Goal: Task Accomplishment & Management: Manage account settings

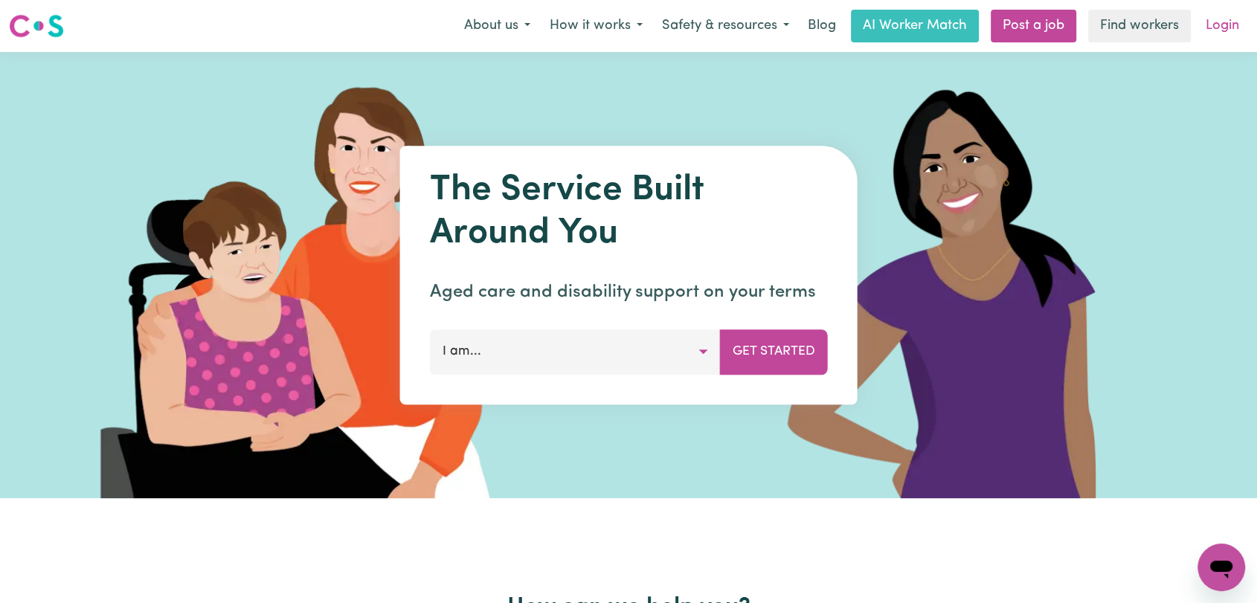
click at [1214, 32] on link "Login" at bounding box center [1222, 26] width 51 height 33
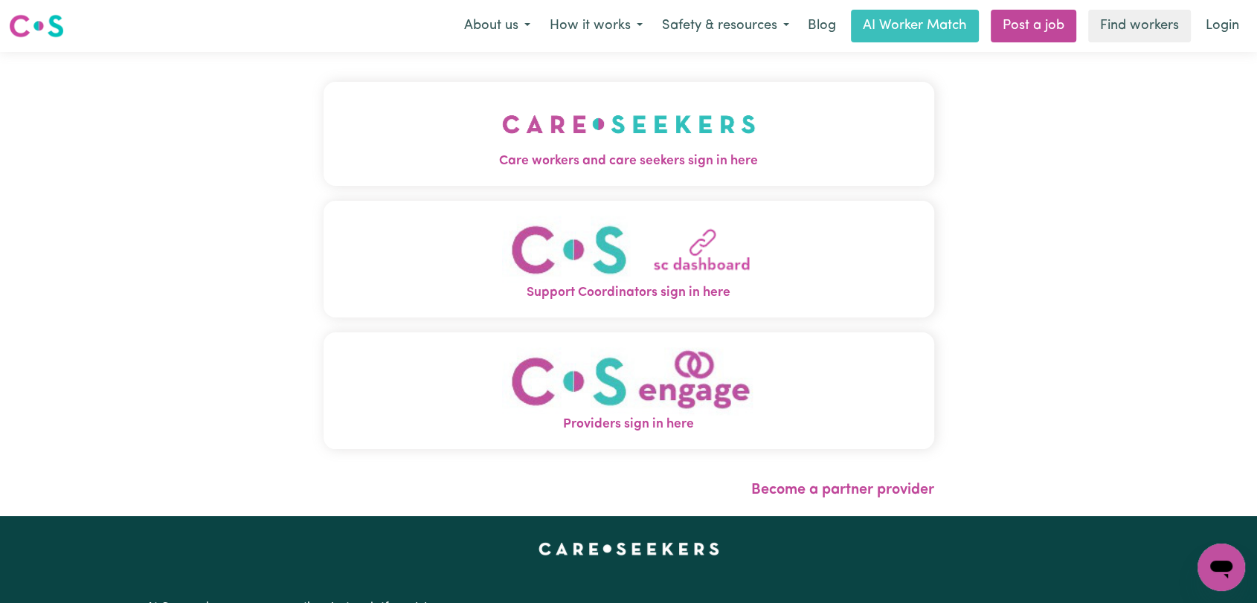
click at [416, 115] on button "Care workers and care seekers sign in here" at bounding box center [628, 134] width 611 height 104
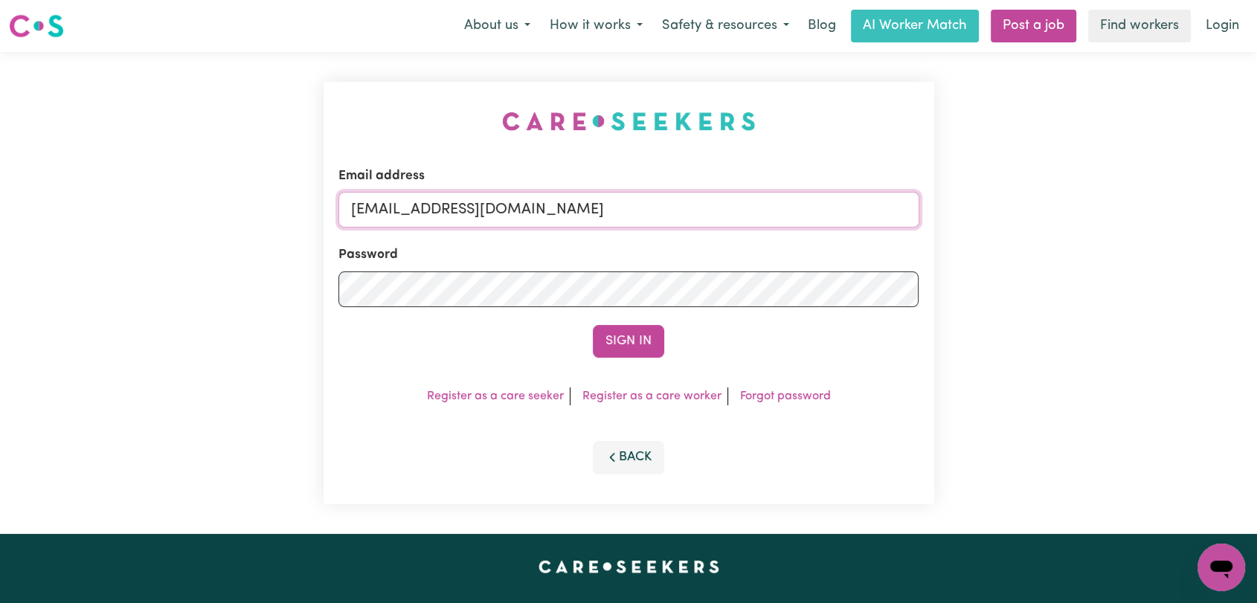
click at [637, 212] on input "[EMAIL_ADDRESS][DOMAIN_NAME]" at bounding box center [628, 210] width 581 height 36
drag, startPoint x: 457, startPoint y: 219, endPoint x: 696, endPoint y: 237, distance: 239.4
click at [696, 237] on form "Email address Superuser~[EMAIL_ADDRESS][DOMAIN_NAME] Password Sign In" at bounding box center [628, 262] width 581 height 191
type input "Superuser~[EMAIL_ADDRESS][DOMAIN_NAME]"
click at [653, 335] on button "Sign In" at bounding box center [628, 341] width 71 height 33
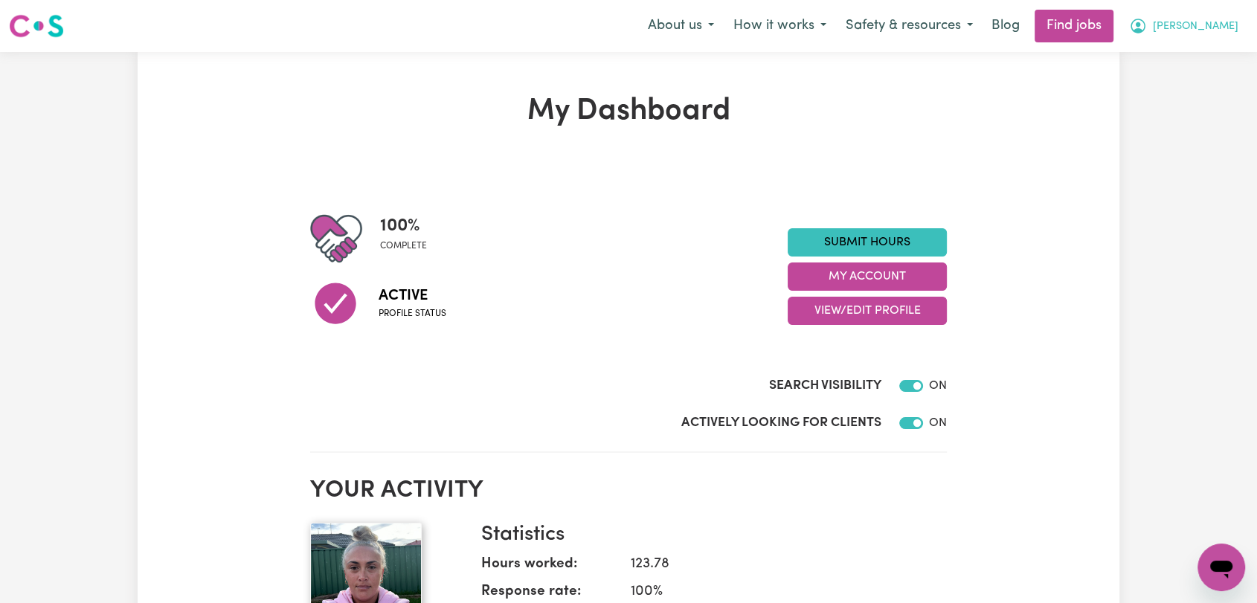
click at [1214, 31] on span "[PERSON_NAME]" at bounding box center [1196, 27] width 86 height 16
click at [1197, 60] on link "My Account" at bounding box center [1188, 58] width 117 height 28
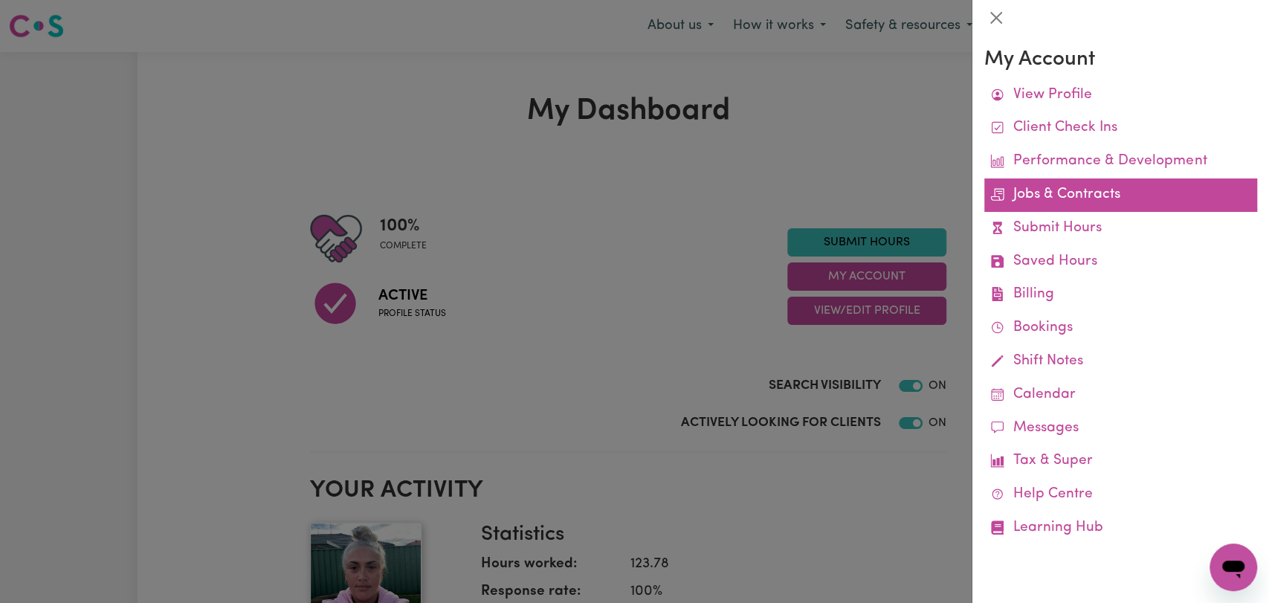
click at [1075, 192] on link "Jobs & Contracts" at bounding box center [1121, 194] width 273 height 33
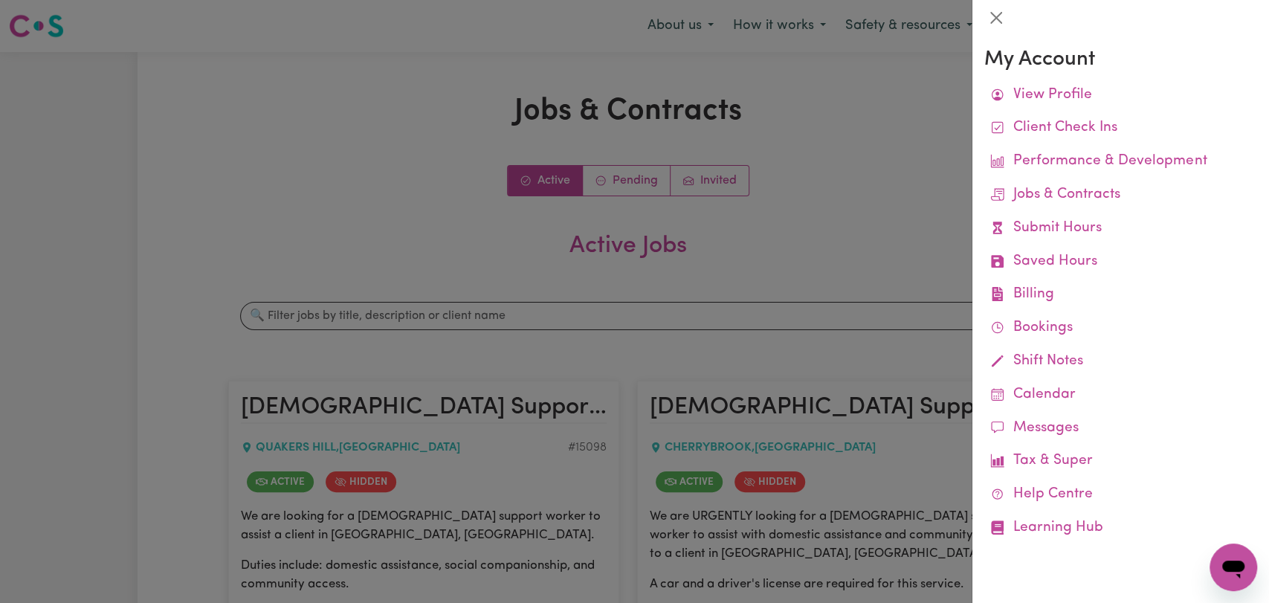
click at [271, 135] on div at bounding box center [634, 301] width 1269 height 603
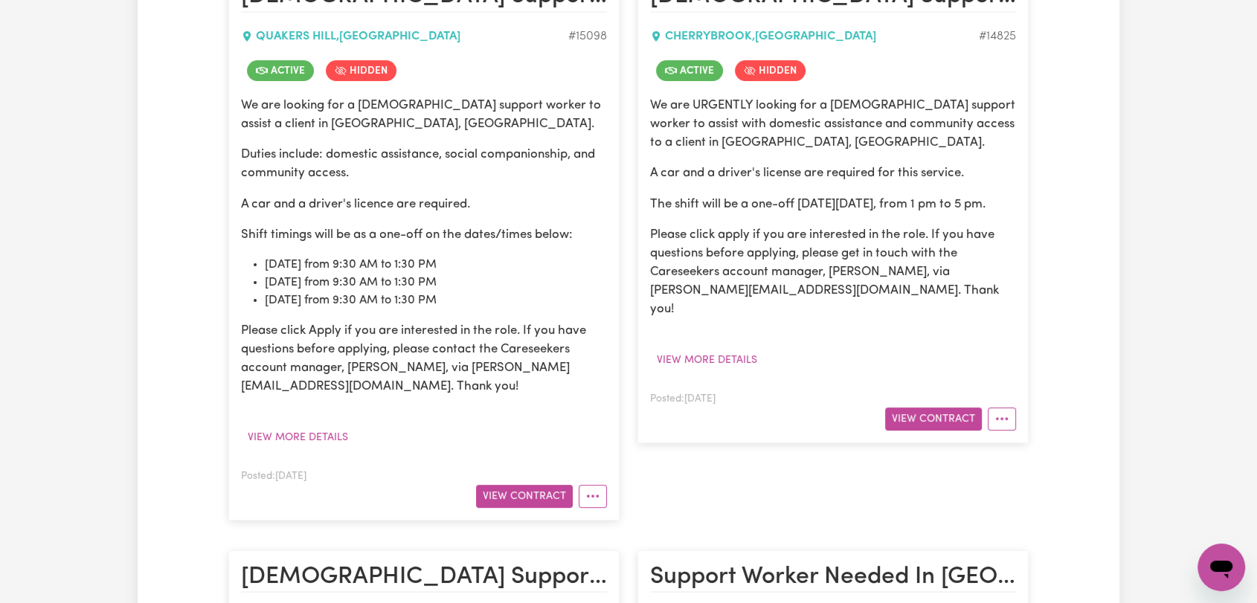
scroll to position [495, 0]
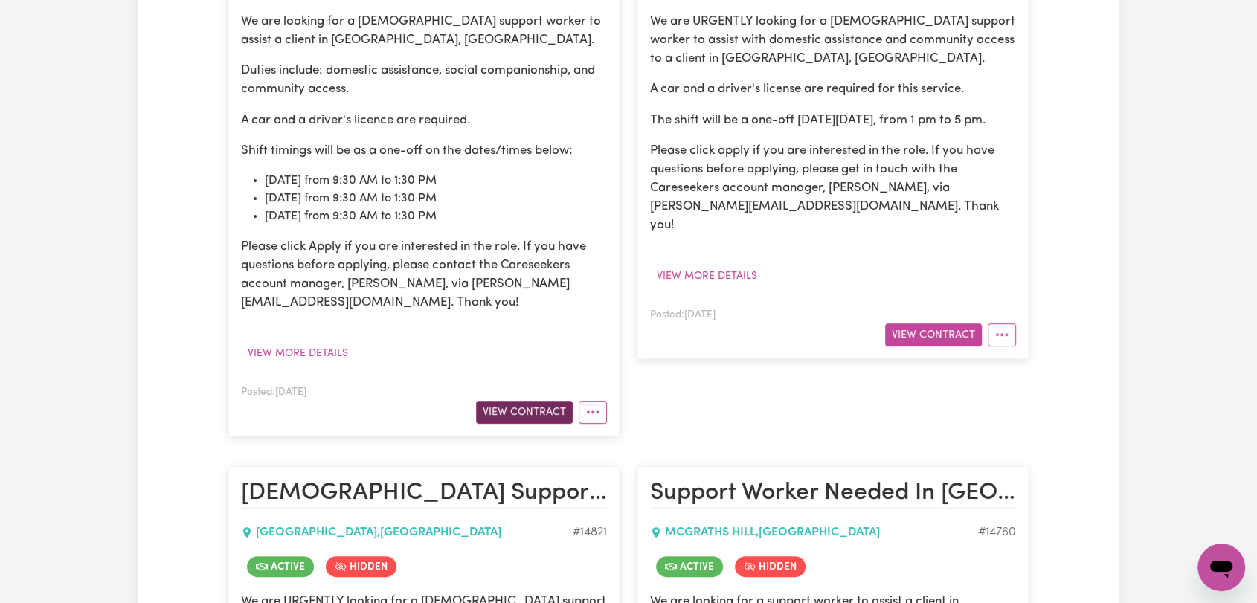
click at [494, 408] on button "View Contract" at bounding box center [524, 412] width 97 height 23
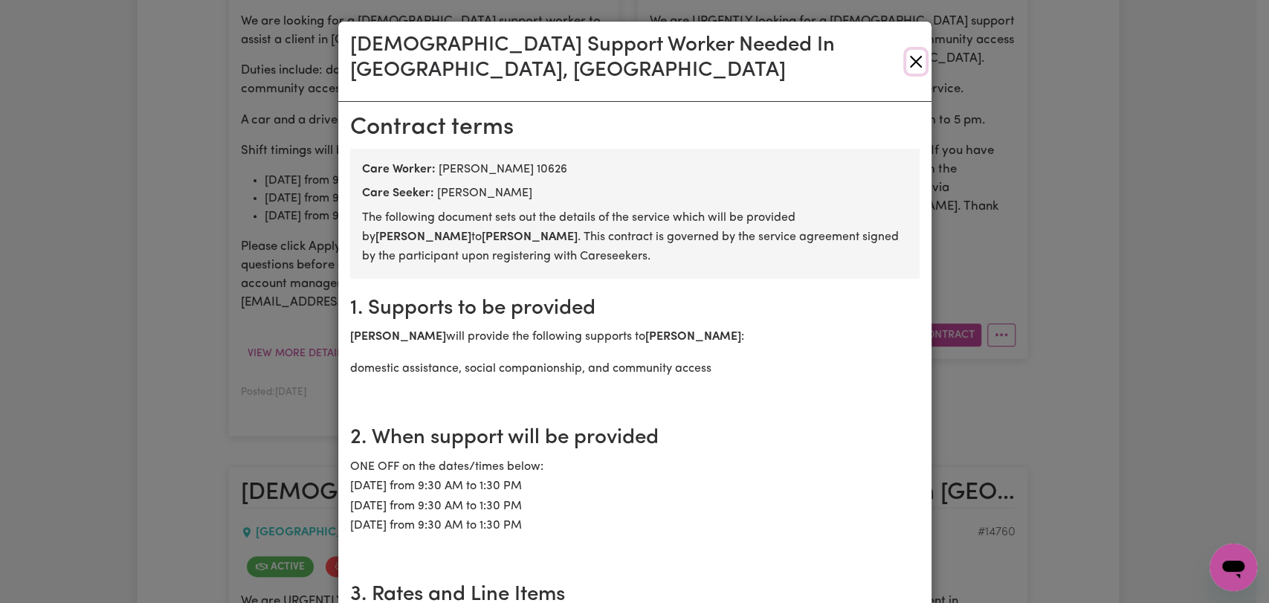
click at [907, 50] on button "Close" at bounding box center [916, 62] width 19 height 24
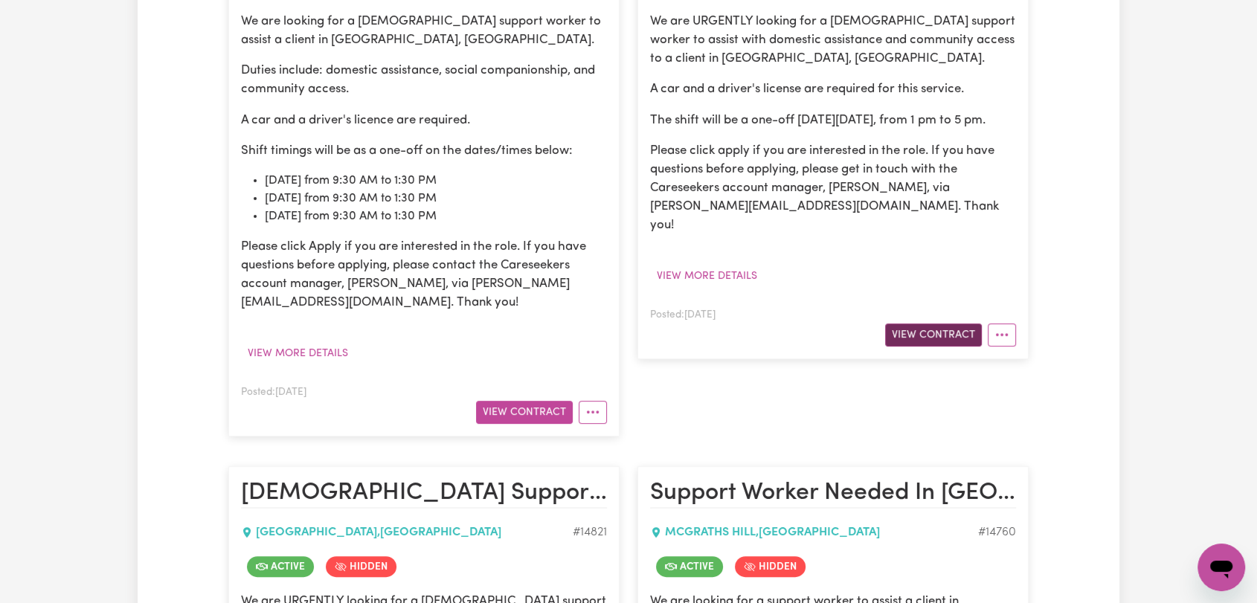
click at [915, 329] on button "View Contract" at bounding box center [933, 334] width 97 height 23
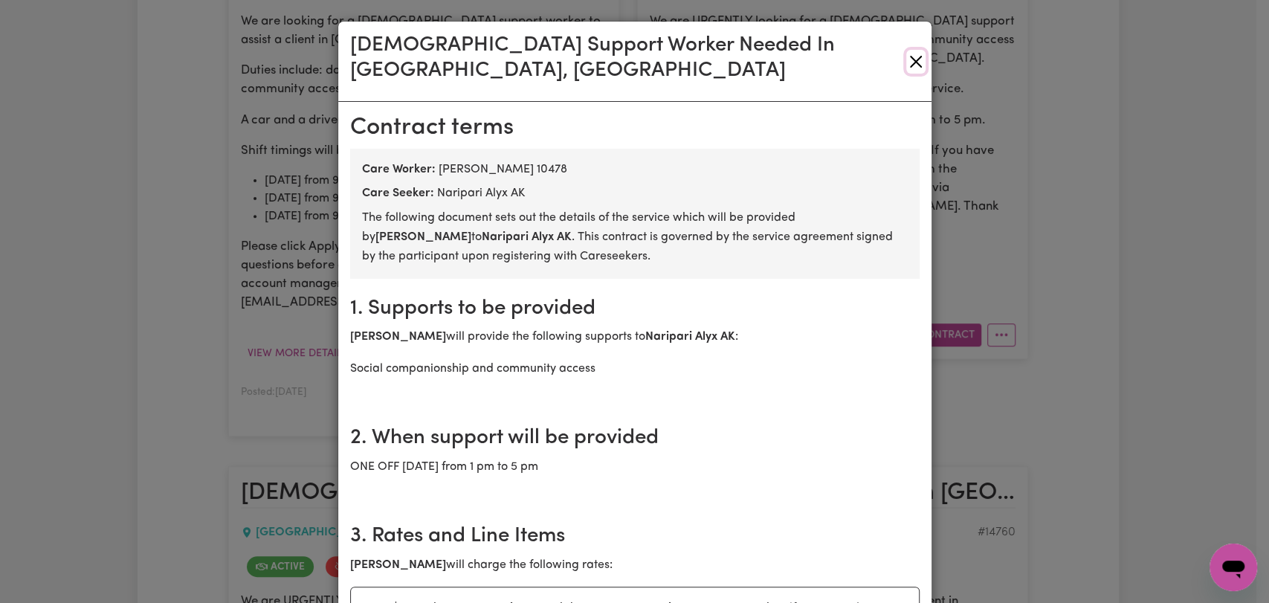
click at [907, 50] on button "Close" at bounding box center [916, 62] width 19 height 24
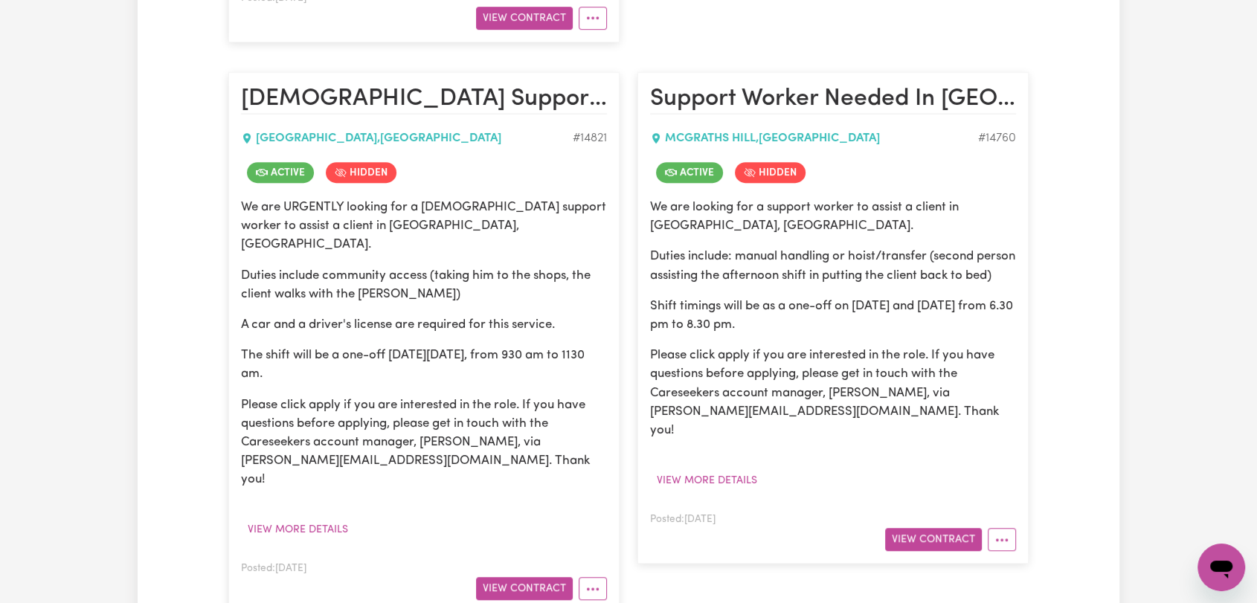
scroll to position [909, 0]
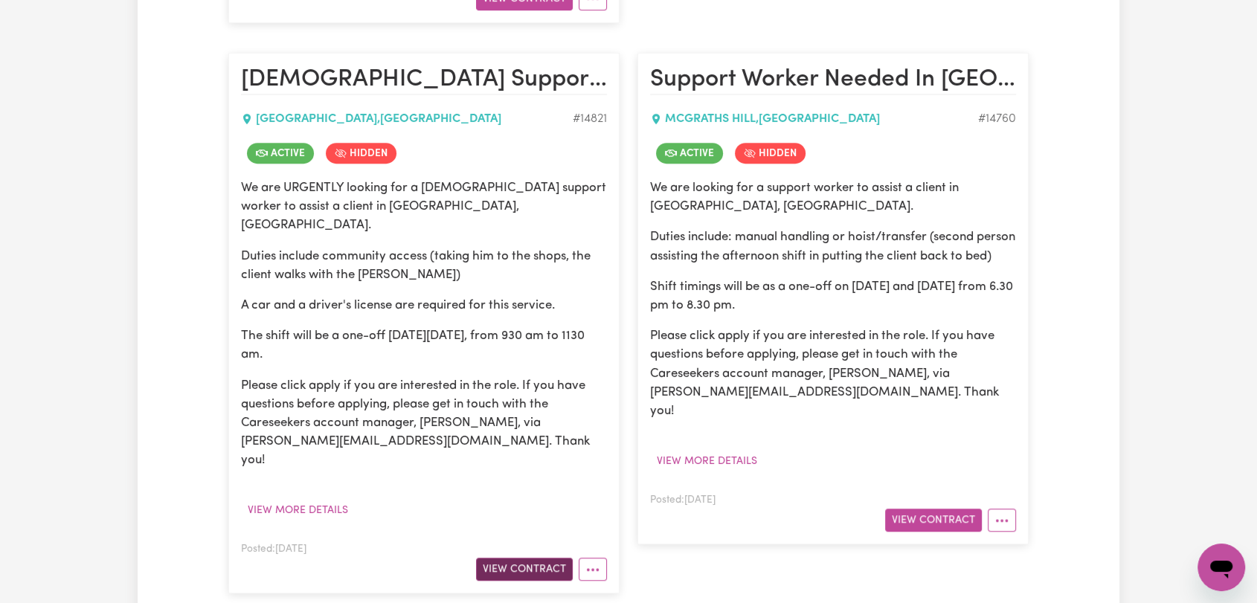
click at [507, 558] on button "View Contract" at bounding box center [524, 569] width 97 height 23
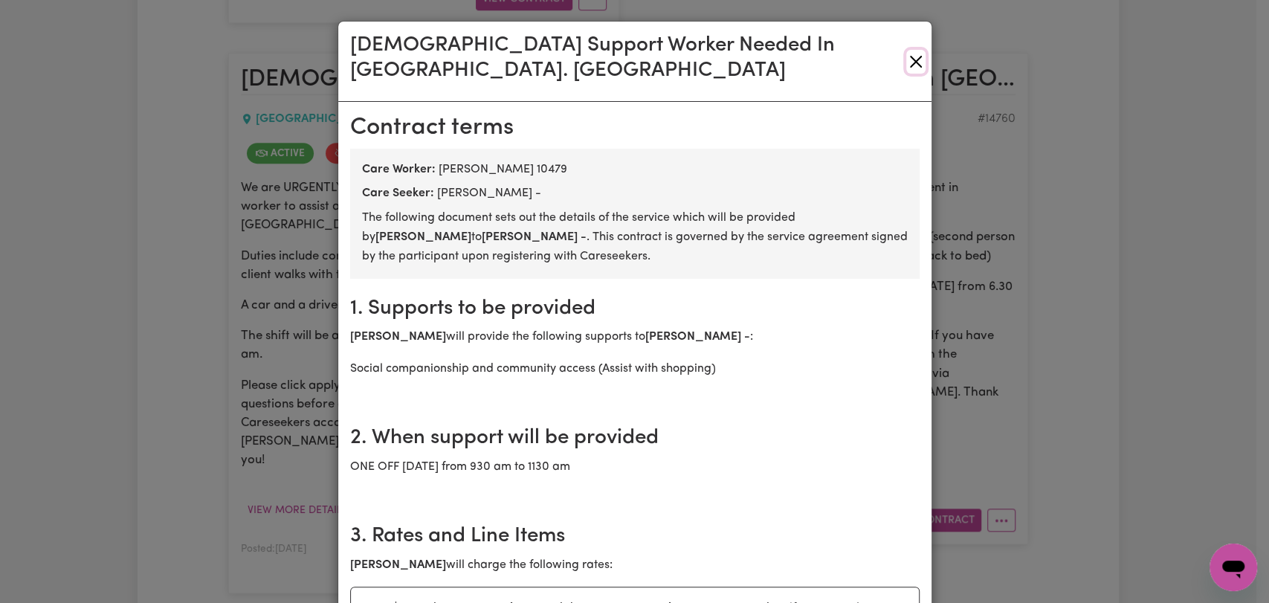
click at [912, 50] on button "Close" at bounding box center [916, 62] width 19 height 24
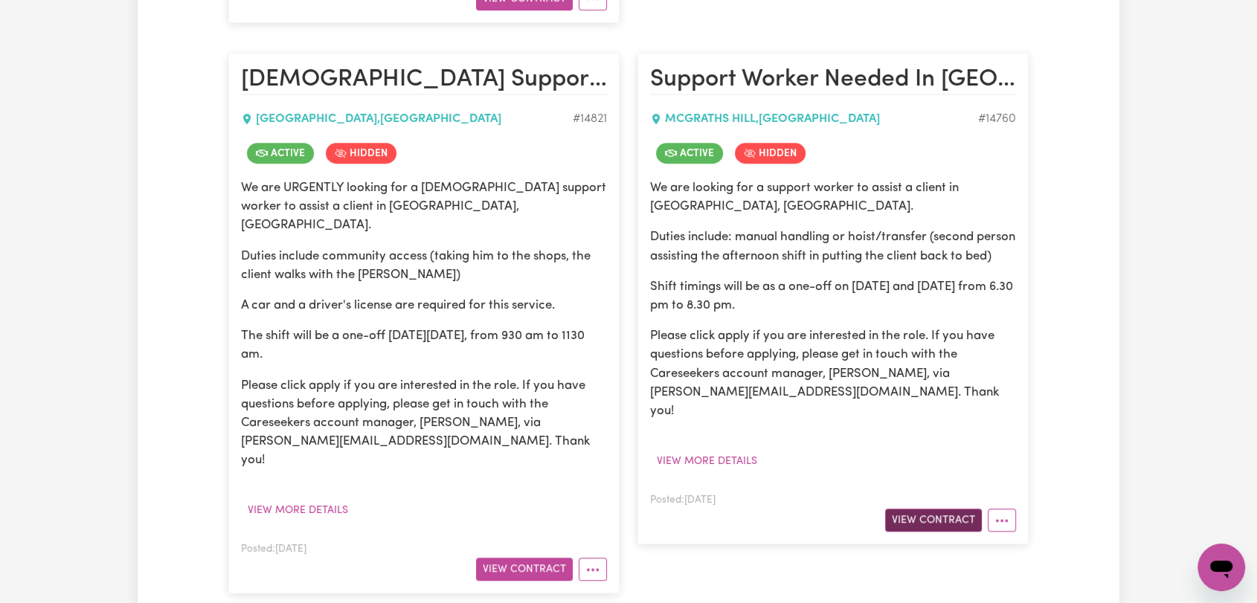
click at [912, 513] on button "View Contract" at bounding box center [933, 520] width 97 height 23
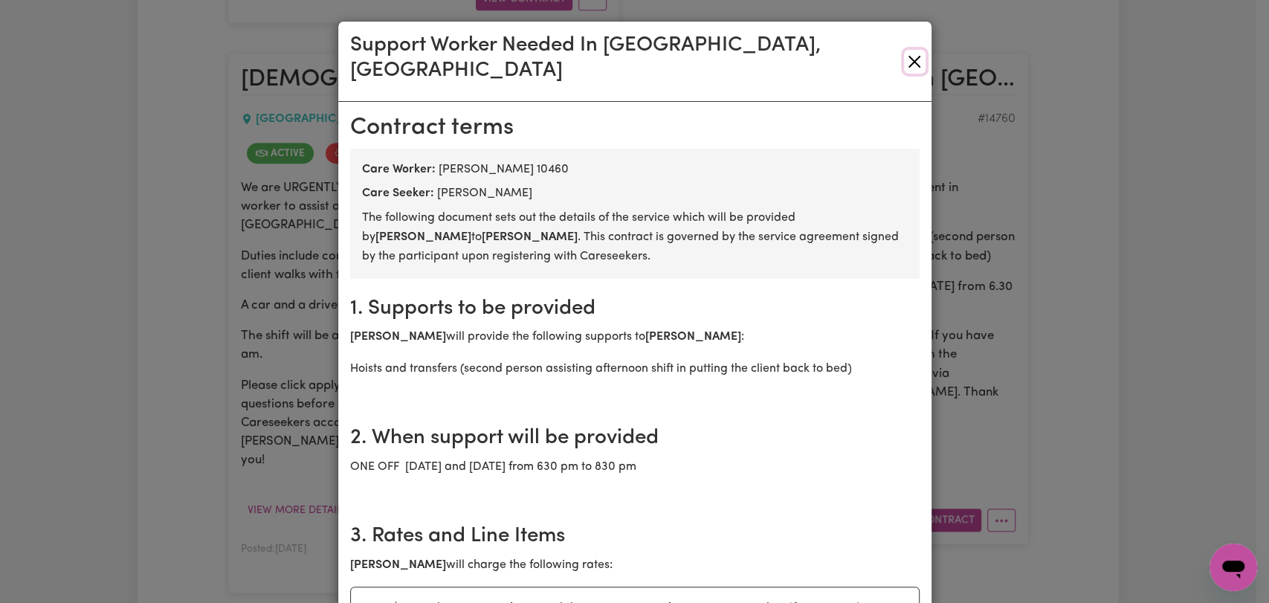
click at [915, 51] on button "Close" at bounding box center [915, 62] width 22 height 24
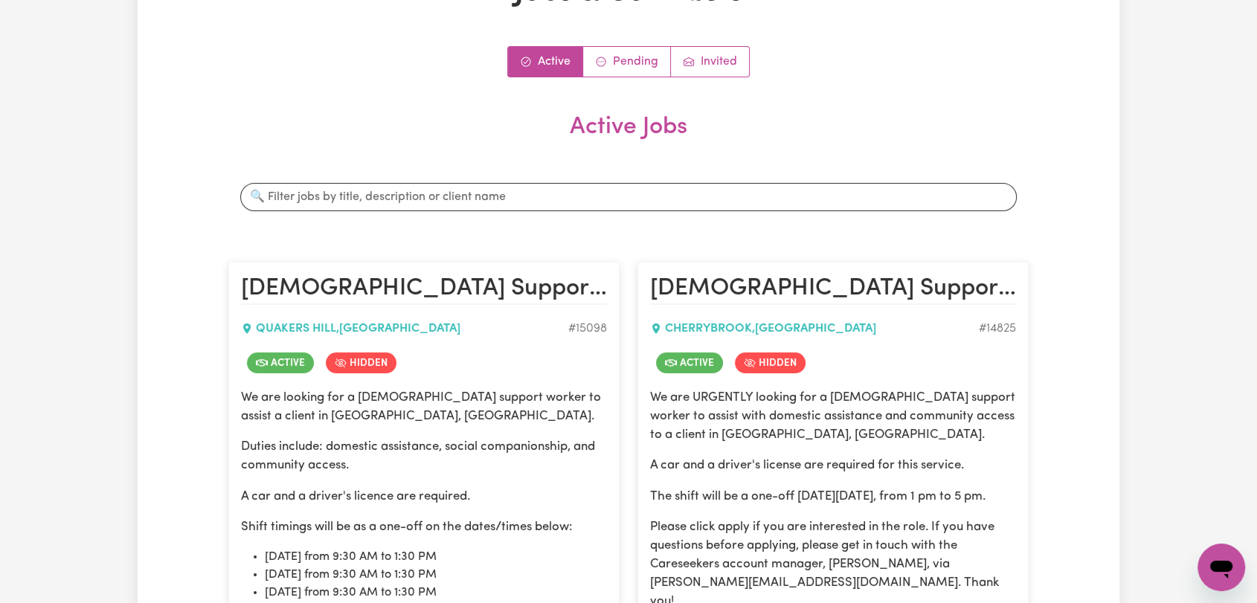
scroll to position [0, 0]
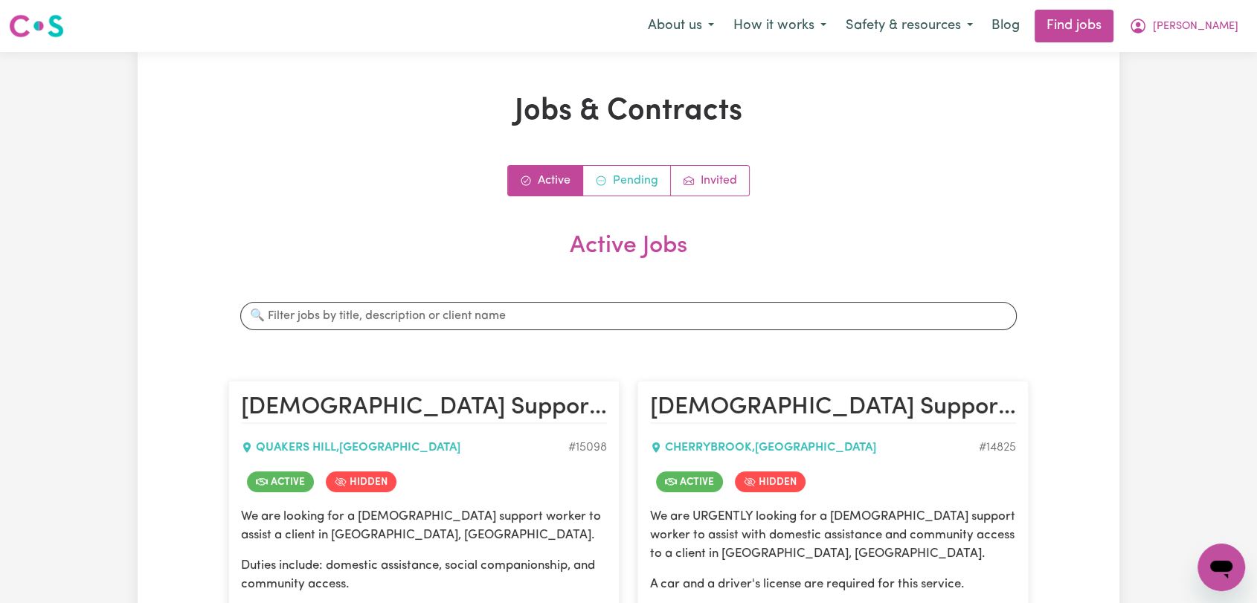
click at [617, 190] on link "Pending" at bounding box center [627, 181] width 88 height 30
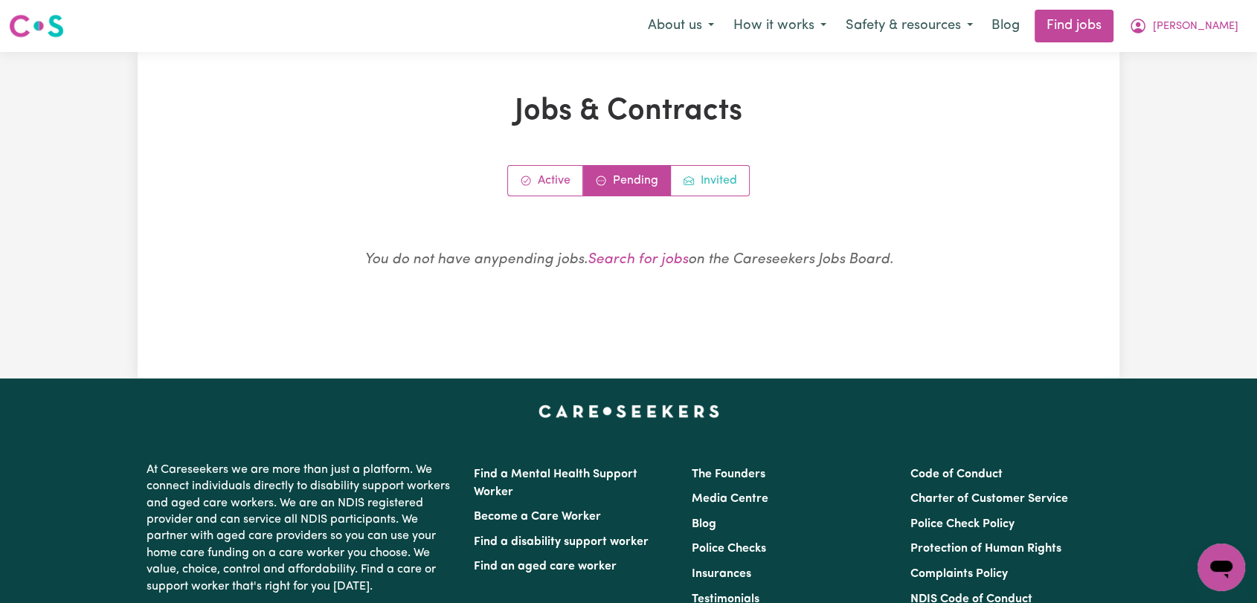
click at [720, 174] on link "Invited" at bounding box center [710, 181] width 78 height 30
click at [553, 178] on link "Active" at bounding box center [545, 181] width 75 height 30
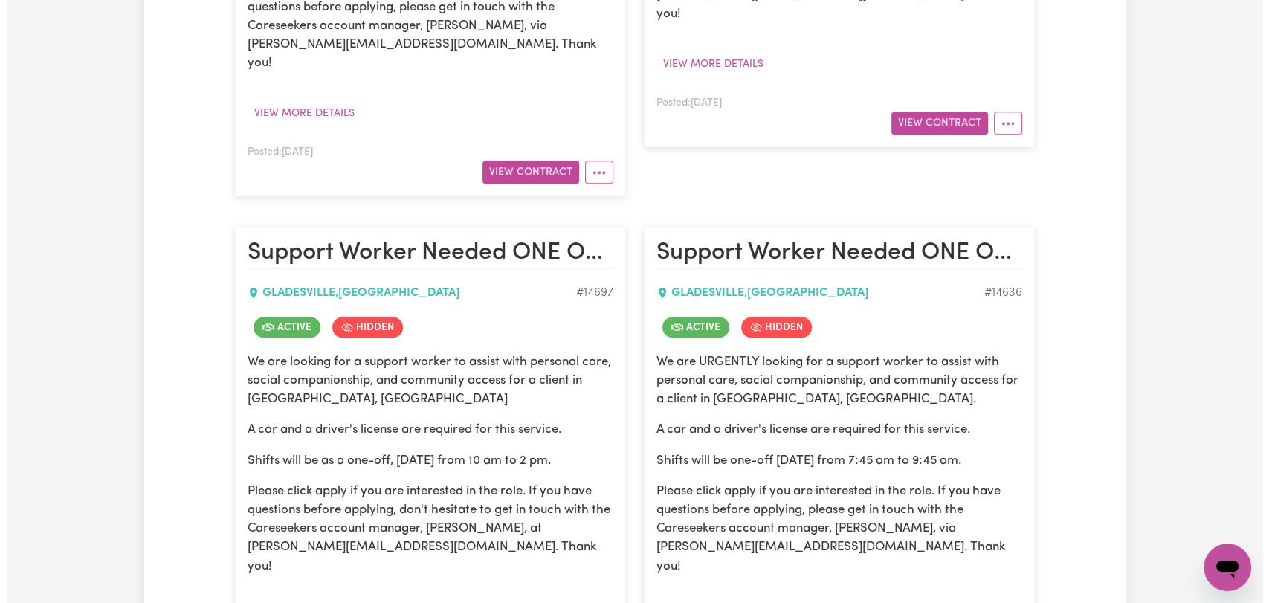
scroll to position [1487, 0]
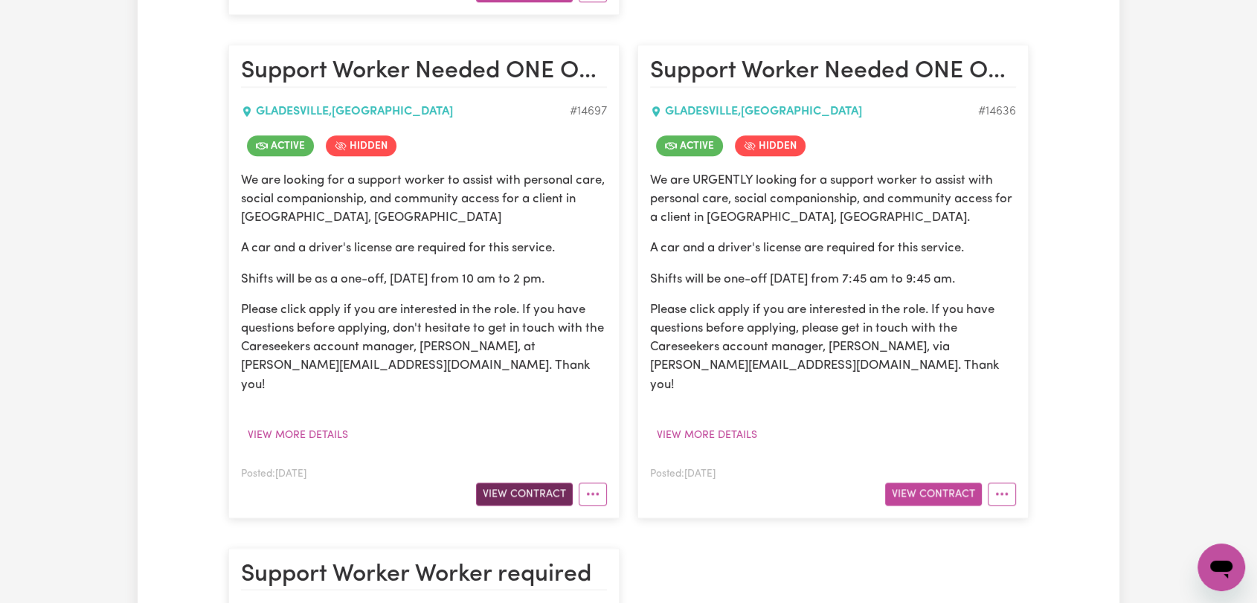
click at [529, 483] on button "View Contract" at bounding box center [524, 494] width 97 height 23
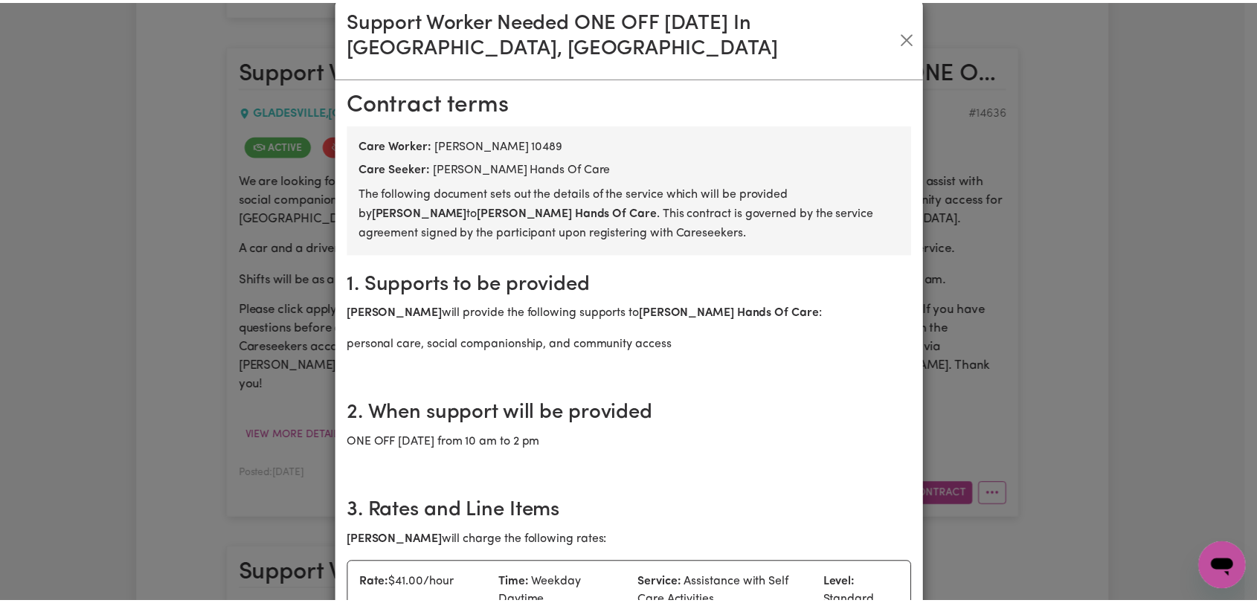
scroll to position [0, 0]
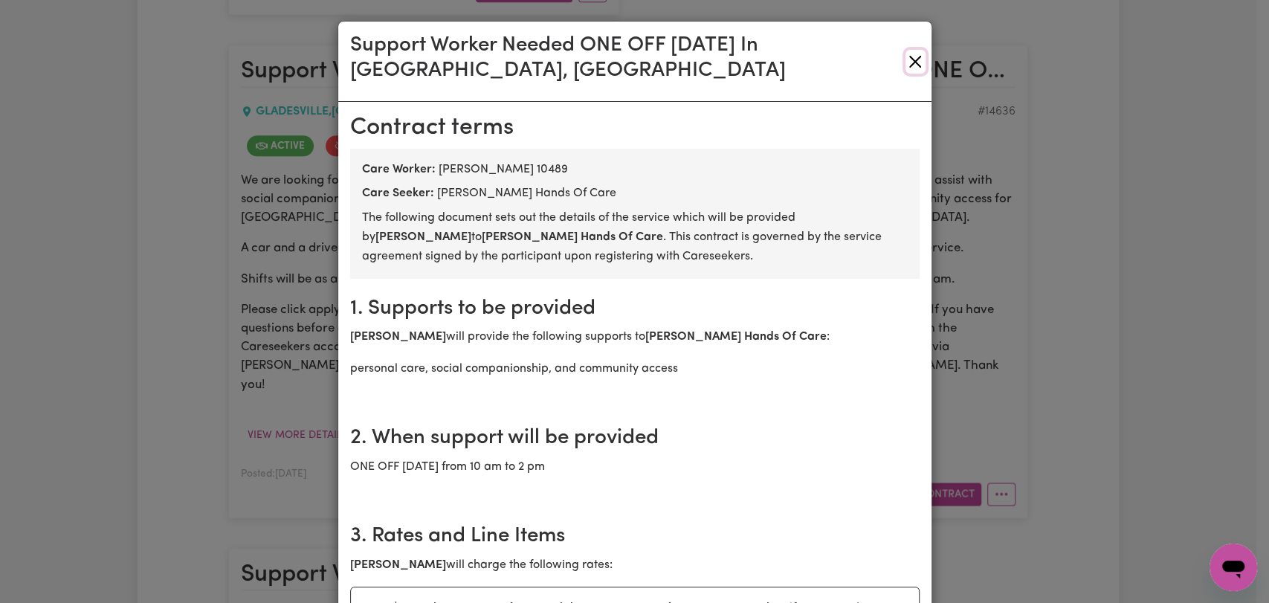
click at [906, 59] on button "Close" at bounding box center [915, 62] width 19 height 24
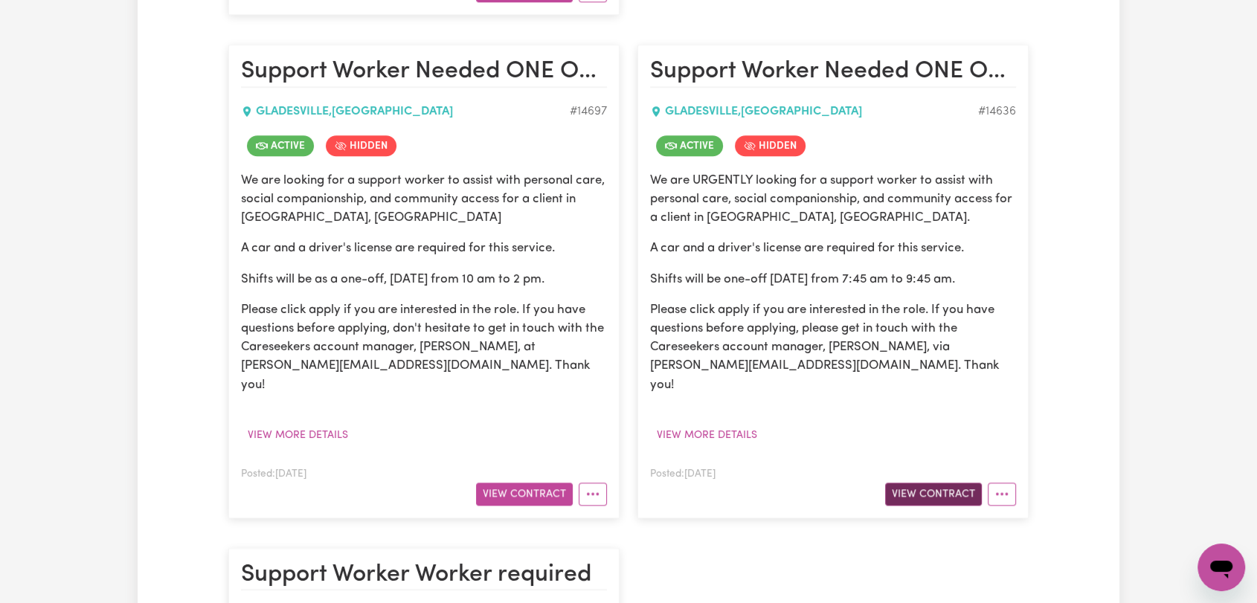
click at [925, 483] on button "View Contract" at bounding box center [933, 494] width 97 height 23
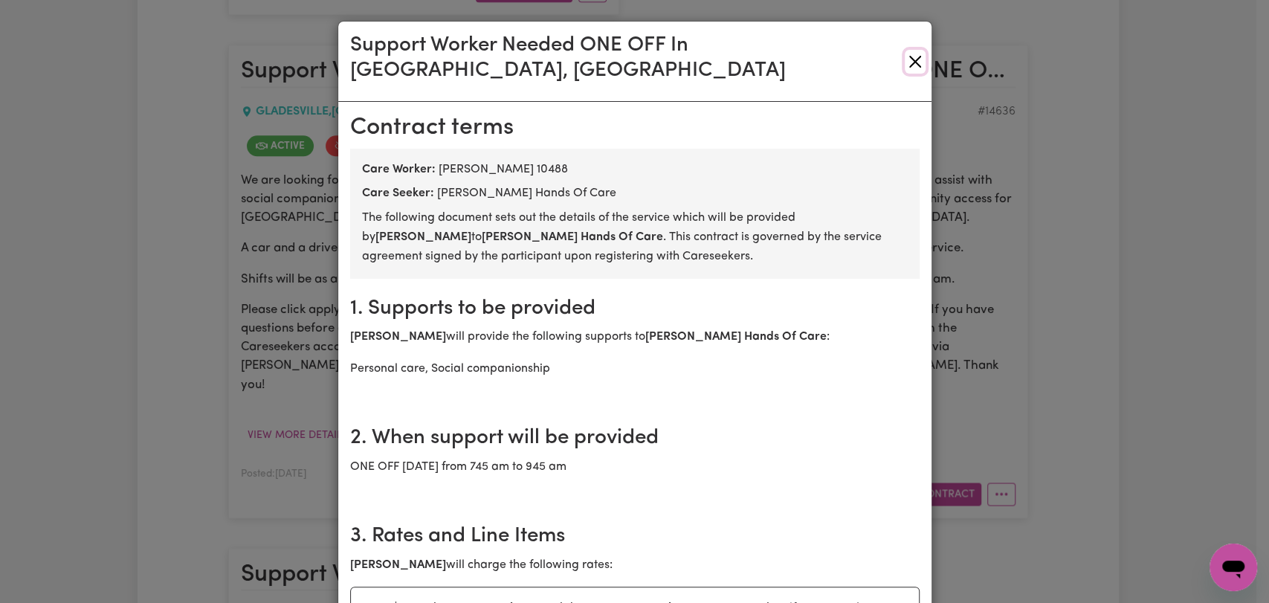
click at [905, 50] on button "Close" at bounding box center [915, 62] width 20 height 24
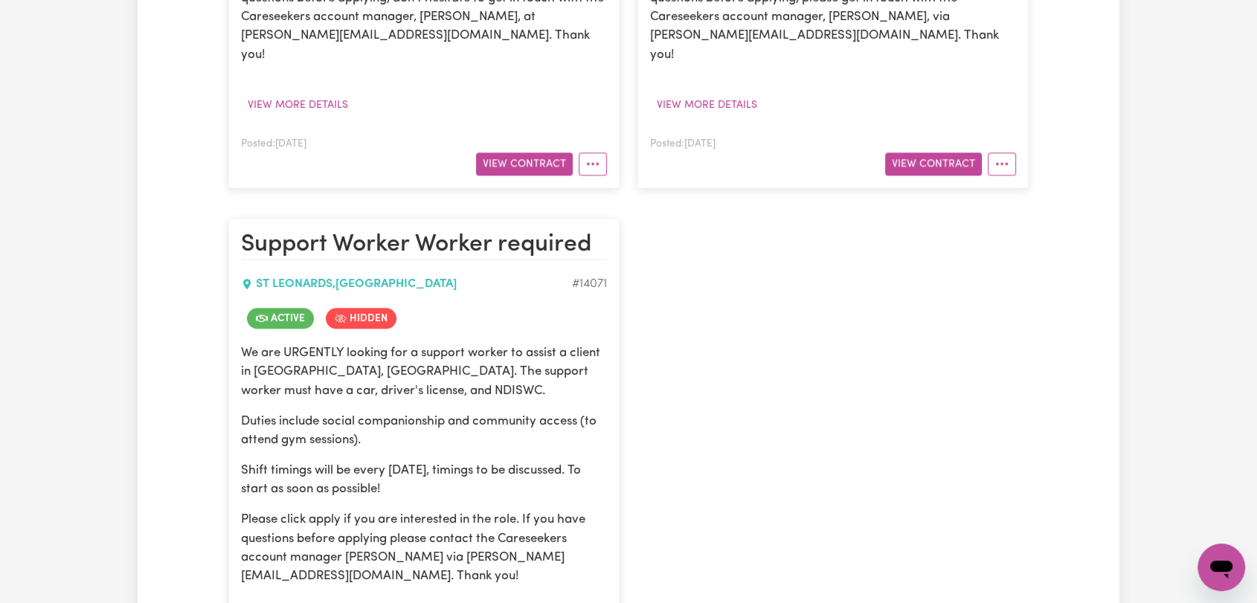
scroll to position [1983, 0]
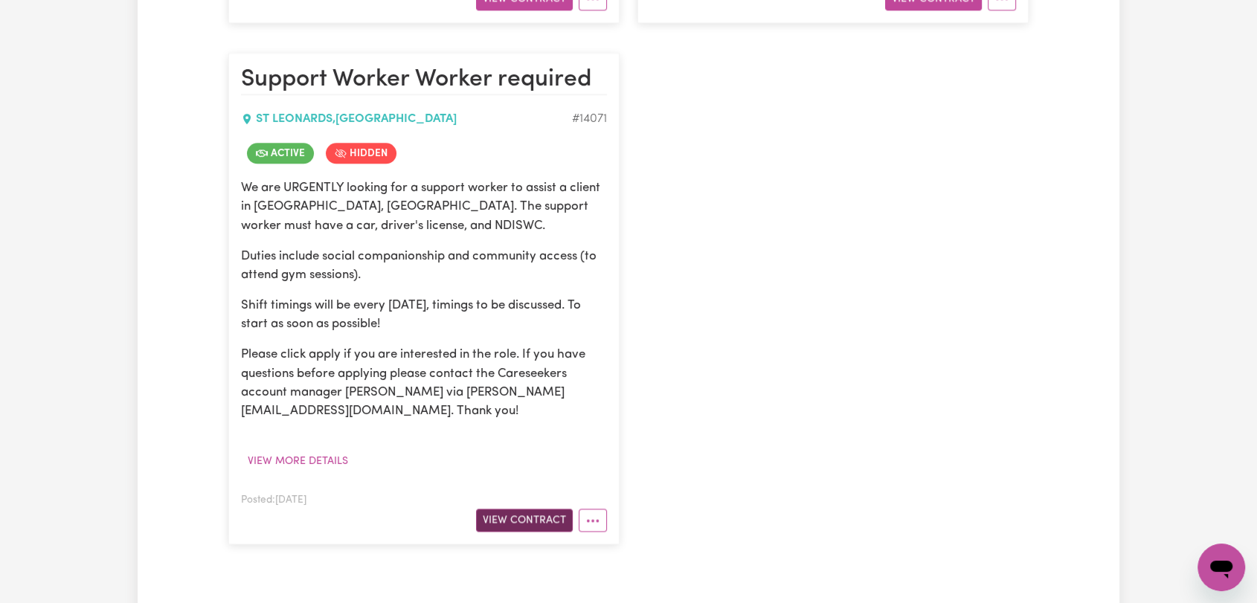
click at [522, 509] on button "View Contract" at bounding box center [524, 520] width 97 height 23
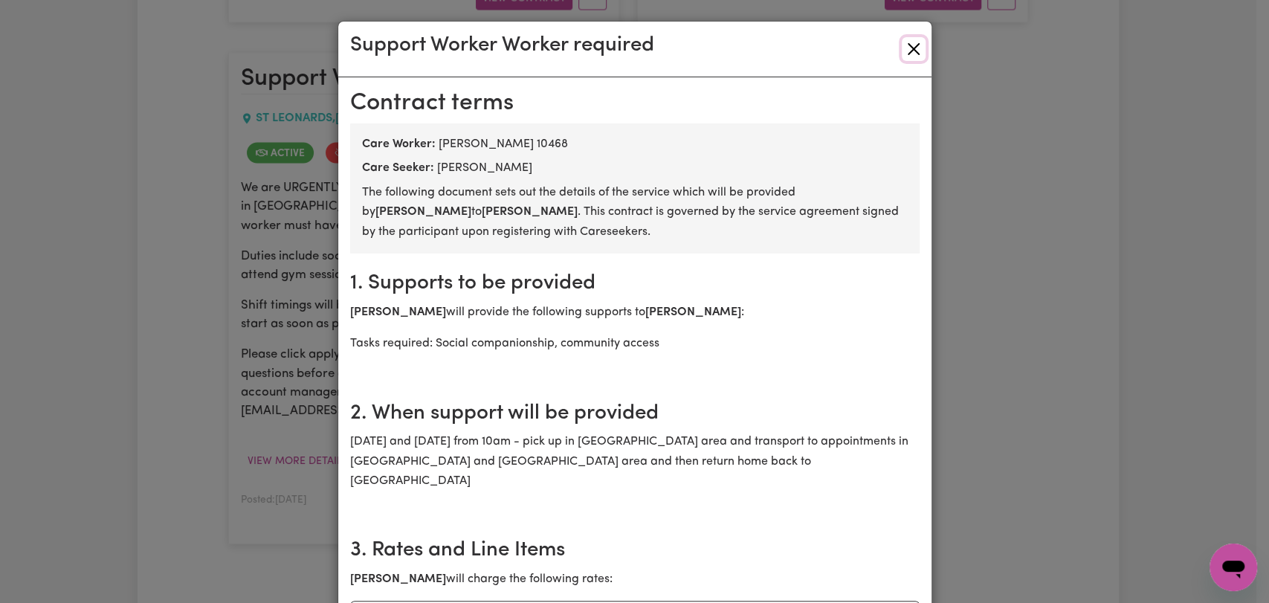
click at [910, 45] on button "Close" at bounding box center [914, 49] width 24 height 24
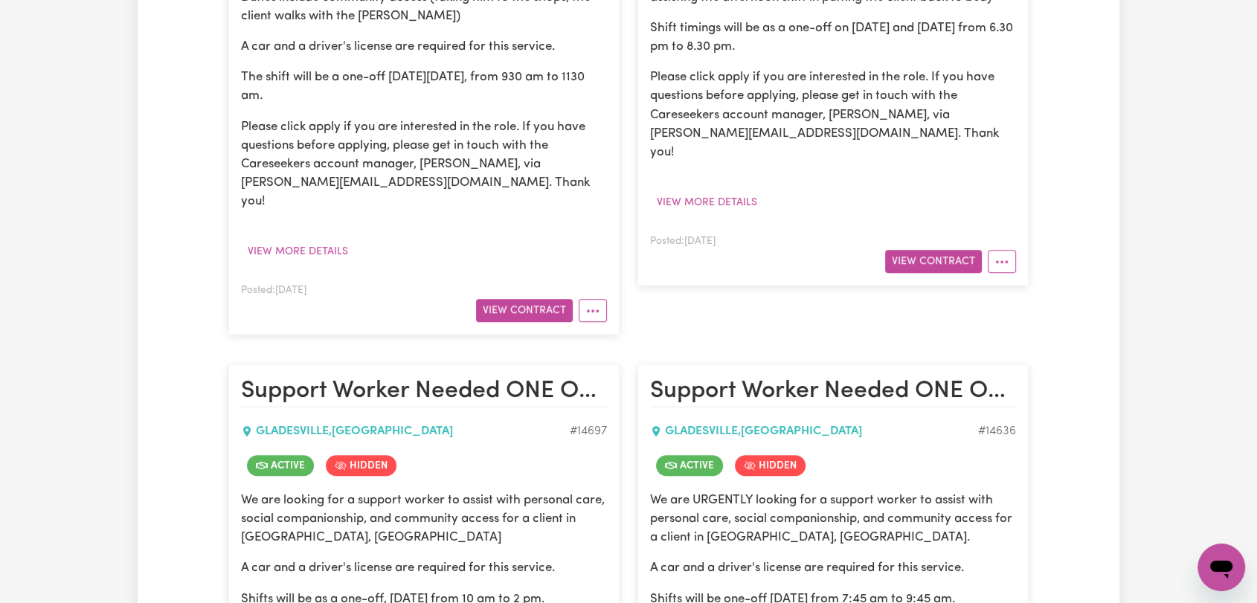
scroll to position [1156, 0]
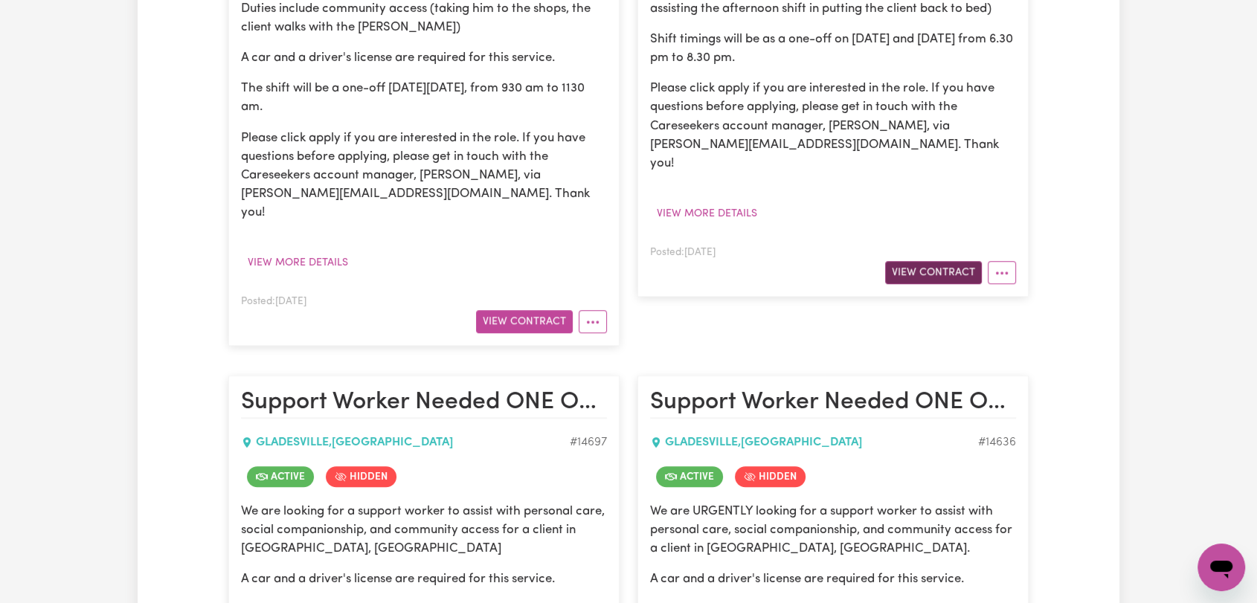
click at [901, 275] on button "View Contract" at bounding box center [933, 272] width 97 height 23
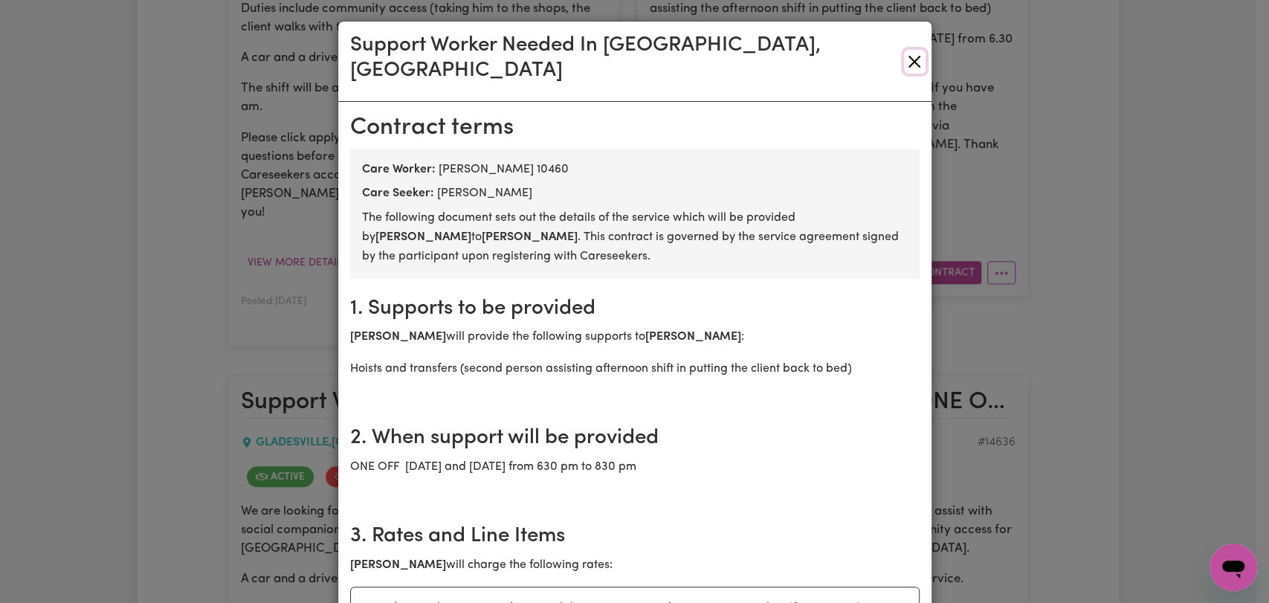
click at [904, 51] on button "Close" at bounding box center [915, 62] width 22 height 24
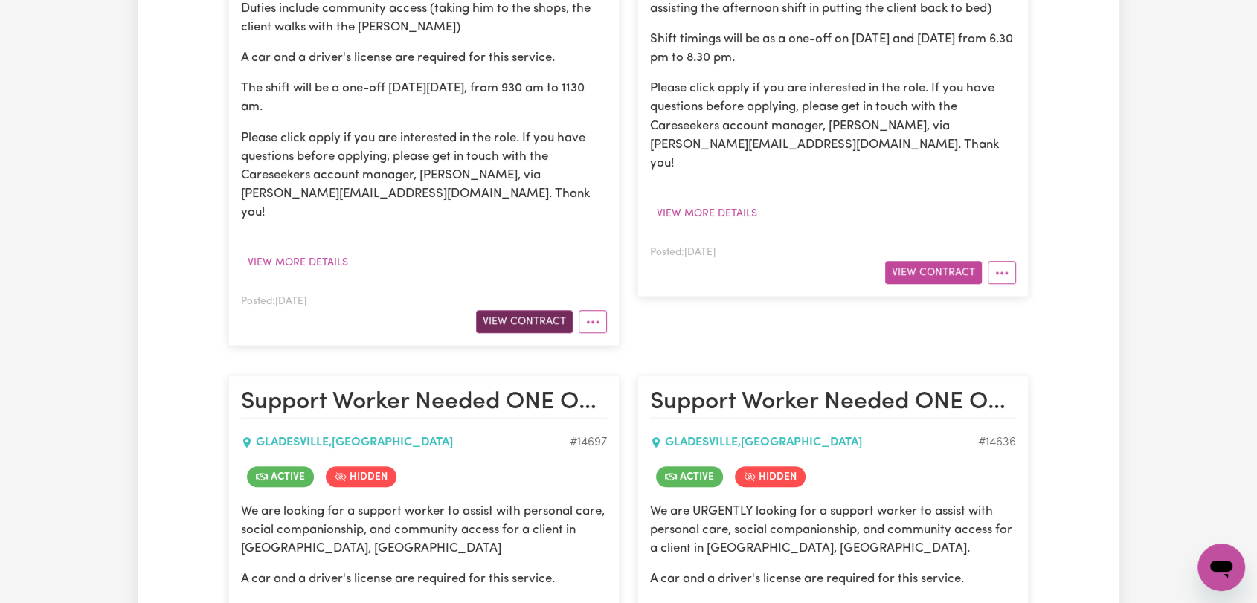
click at [509, 310] on button "View Contract" at bounding box center [524, 321] width 97 height 23
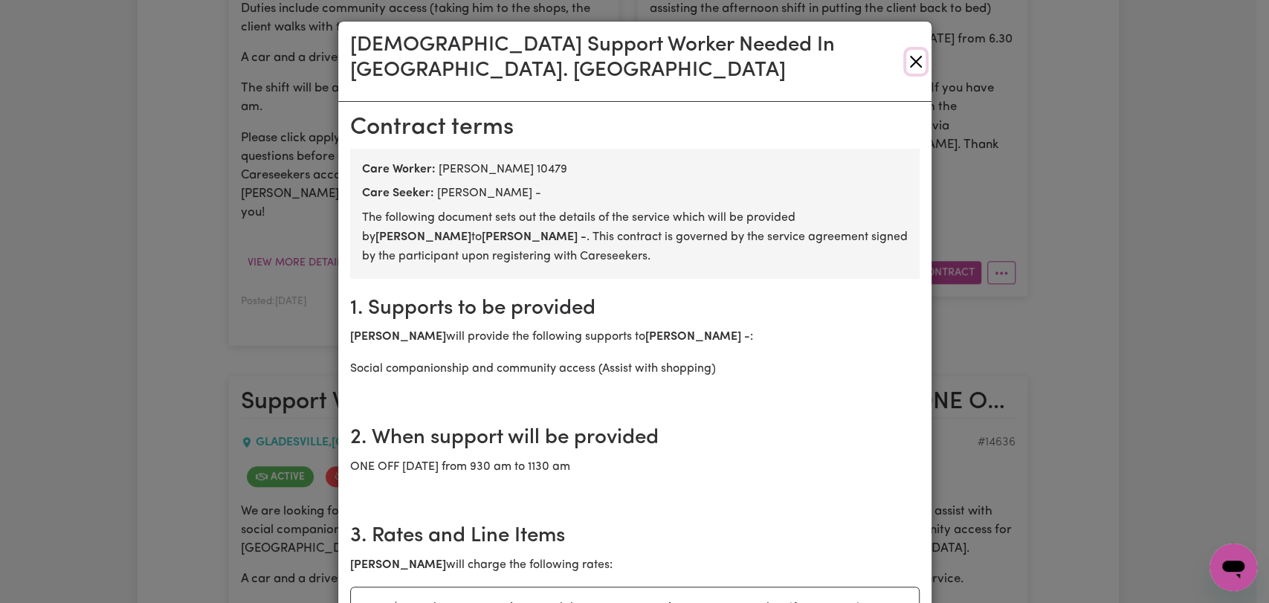
click at [907, 52] on button "Close" at bounding box center [916, 62] width 19 height 24
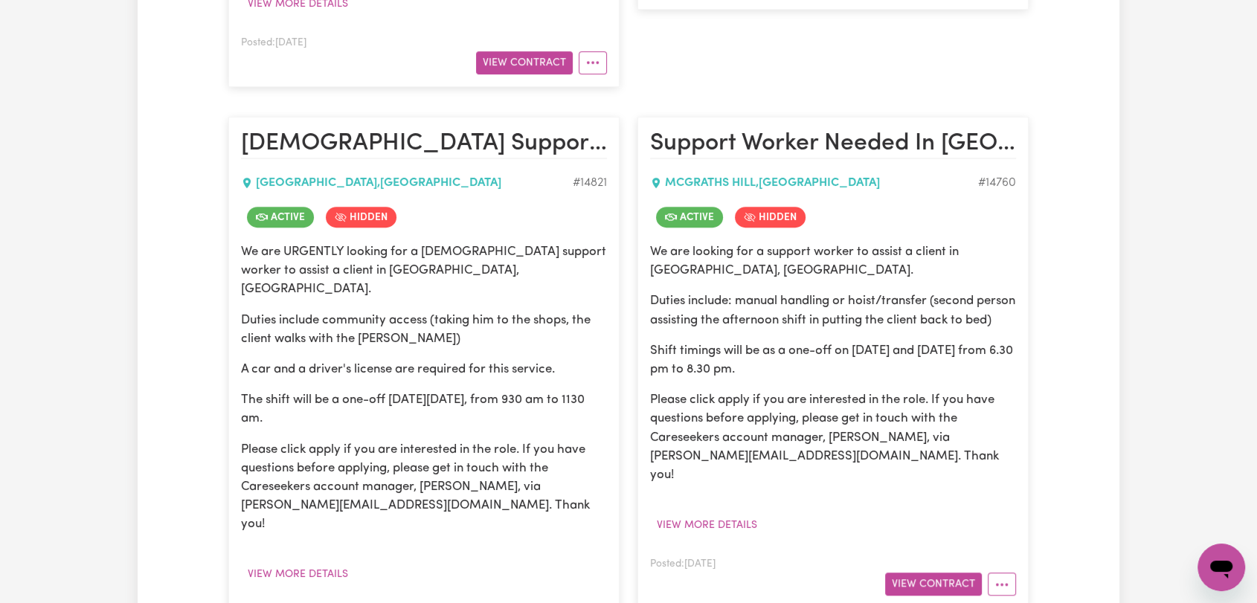
scroll to position [744, 0]
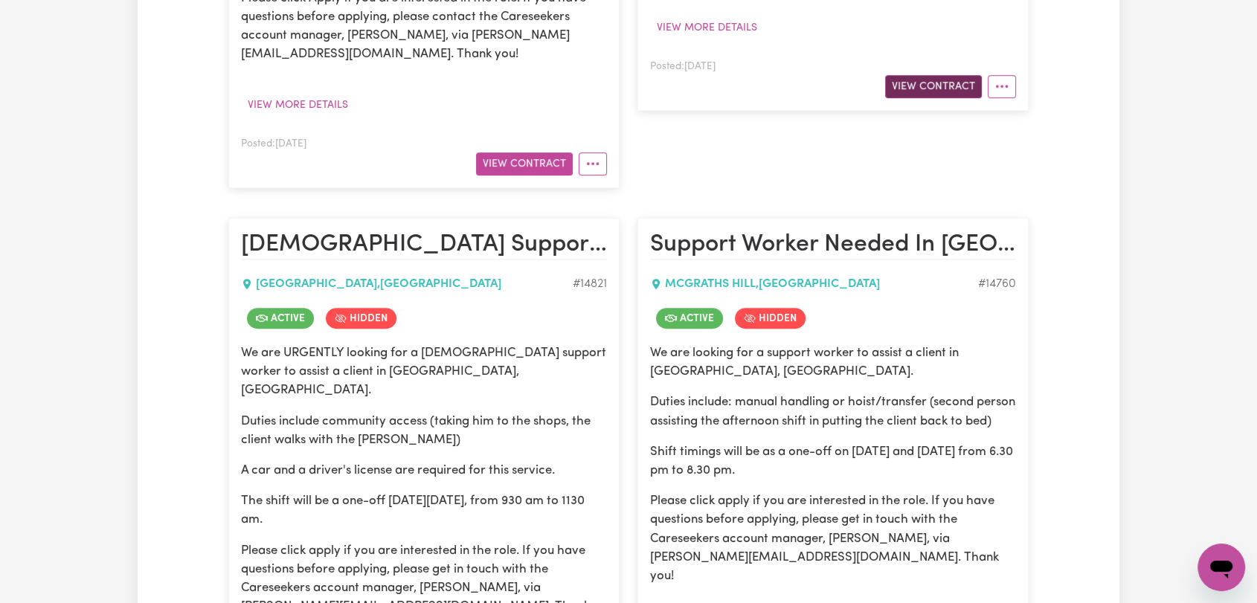
click at [912, 90] on button "View Contract" at bounding box center [933, 86] width 97 height 23
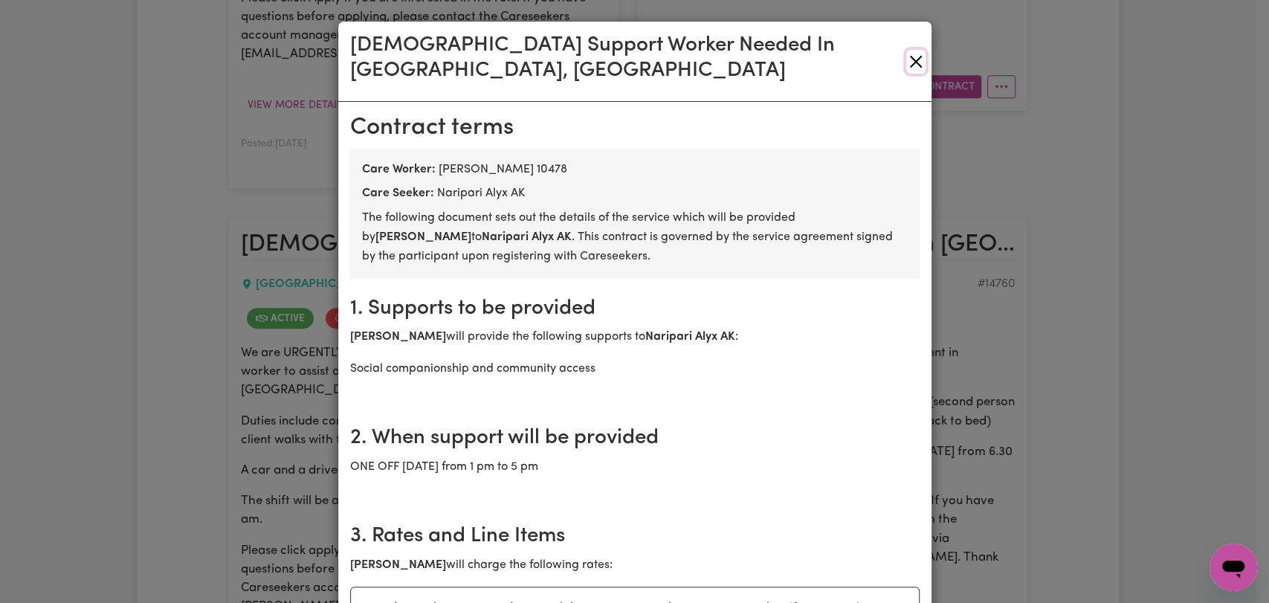
click at [908, 50] on button "Close" at bounding box center [916, 62] width 19 height 24
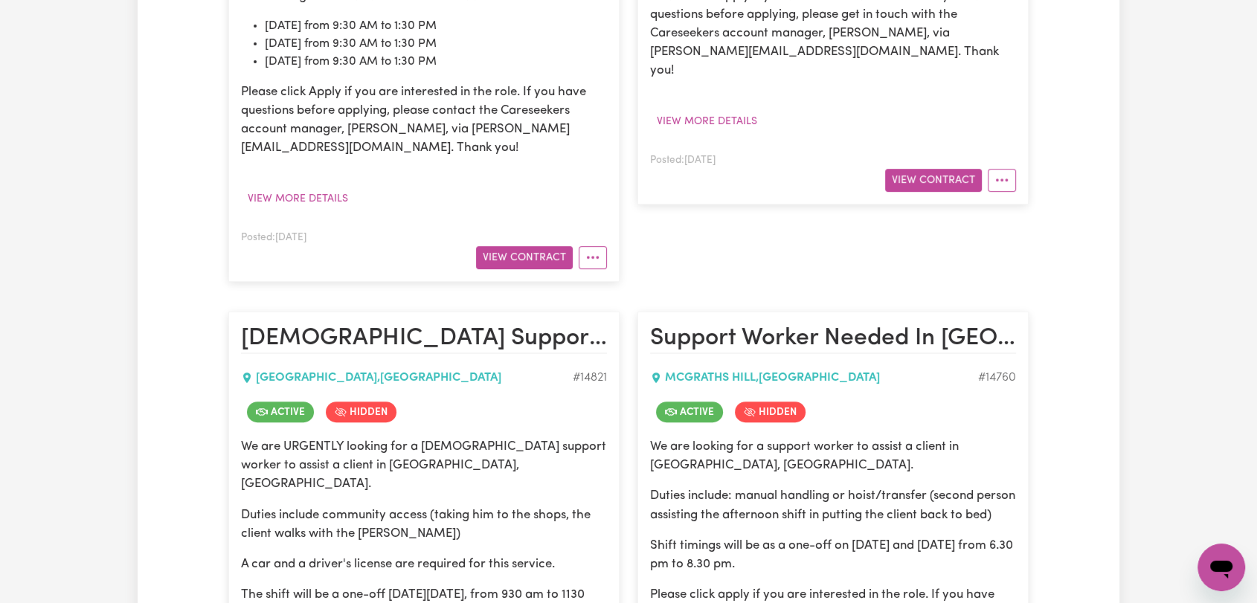
scroll to position [578, 0]
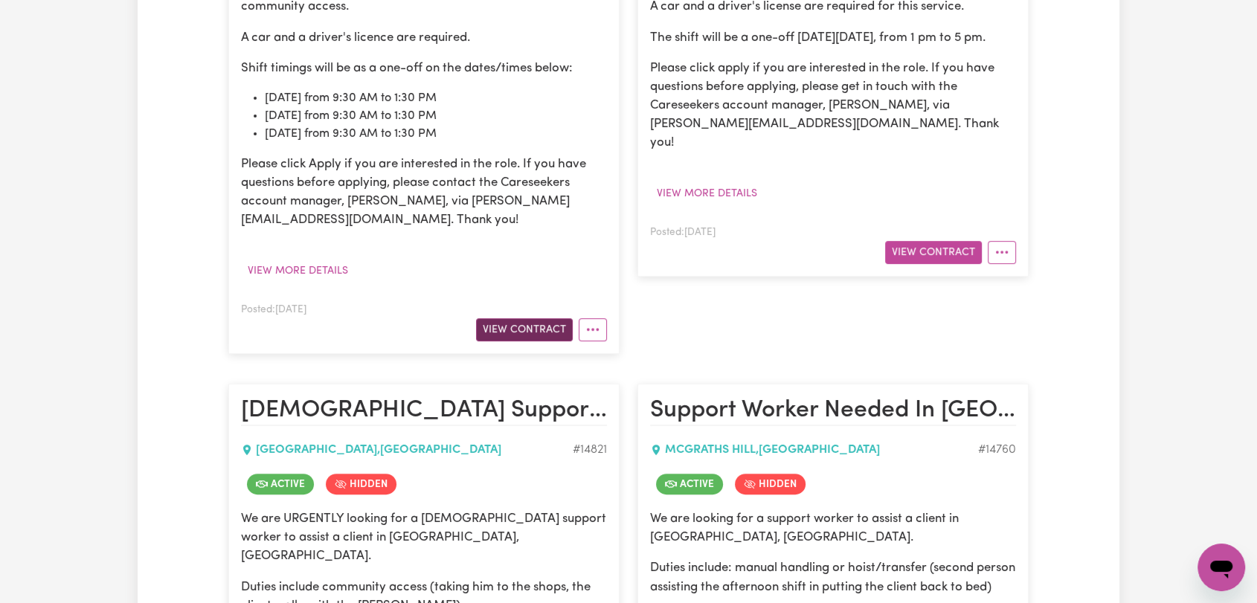
click at [503, 321] on button "View Contract" at bounding box center [524, 329] width 97 height 23
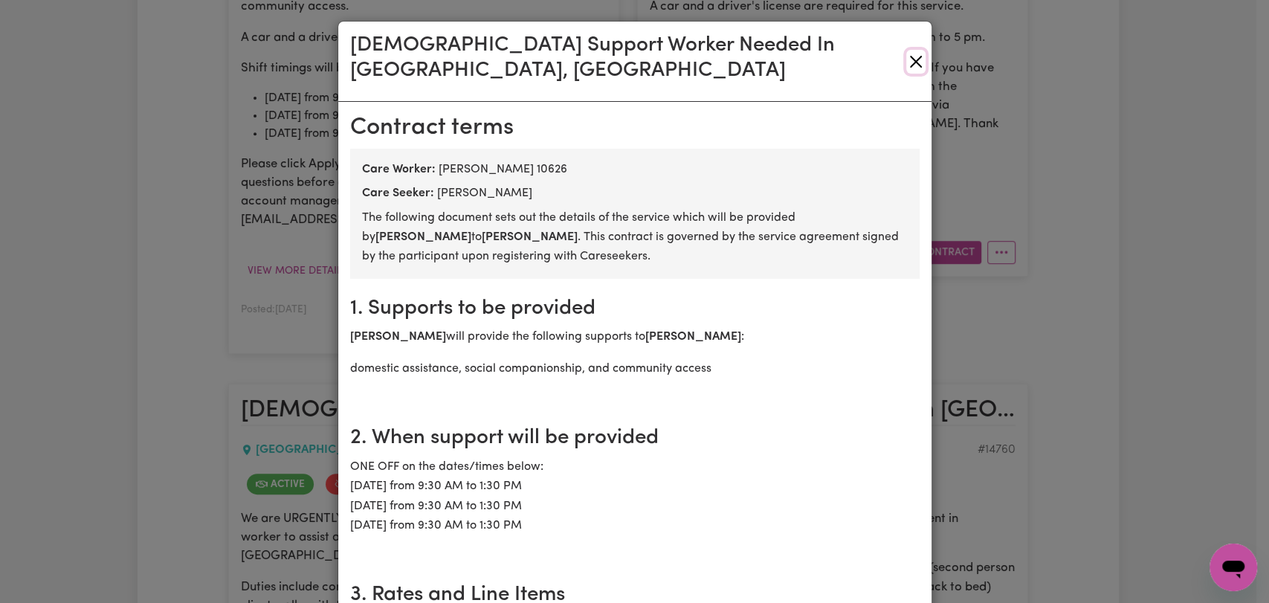
click at [911, 50] on button "Close" at bounding box center [916, 62] width 19 height 24
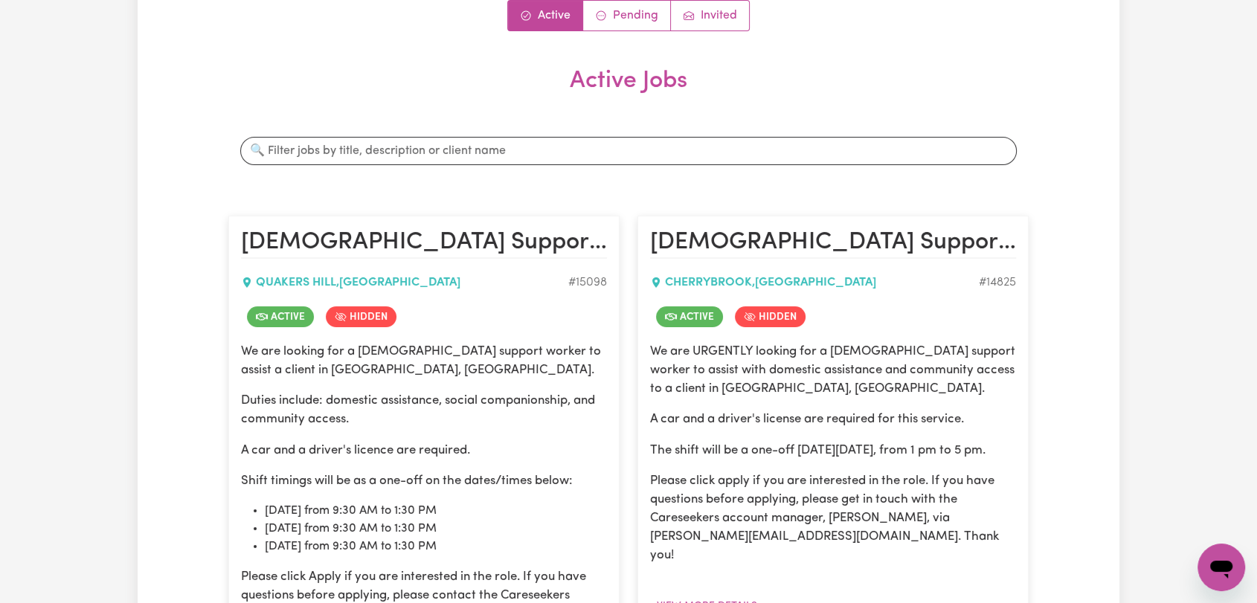
scroll to position [0, 0]
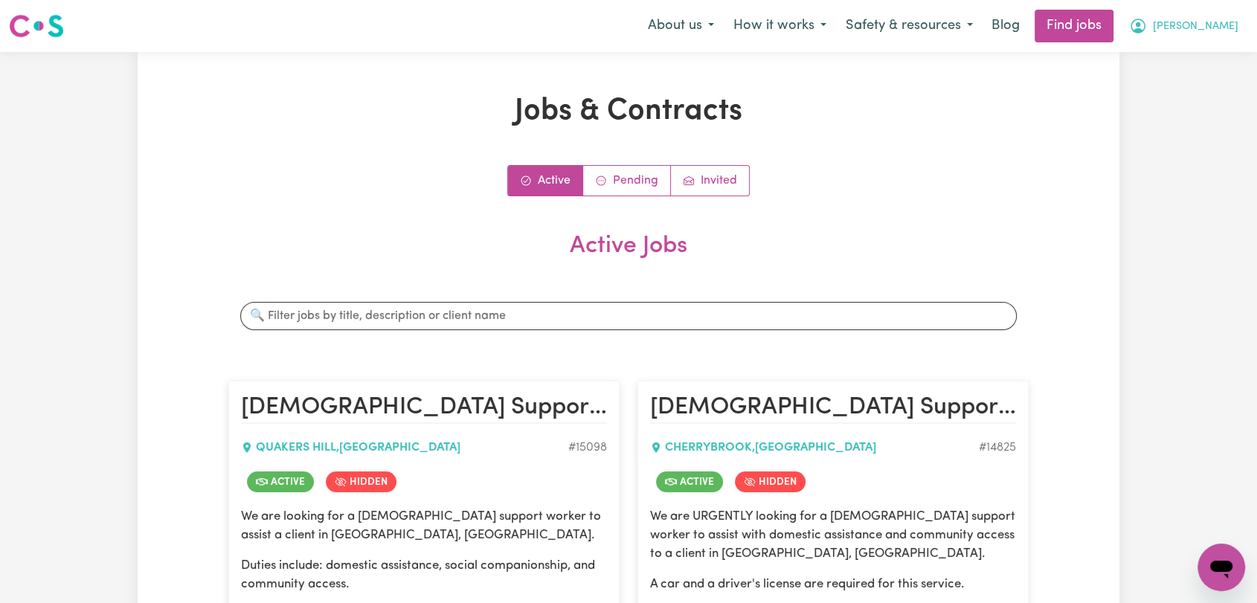
click at [1208, 19] on span "[PERSON_NAME]" at bounding box center [1196, 27] width 86 height 16
click at [1185, 107] on link "Logout" at bounding box center [1188, 114] width 117 height 28
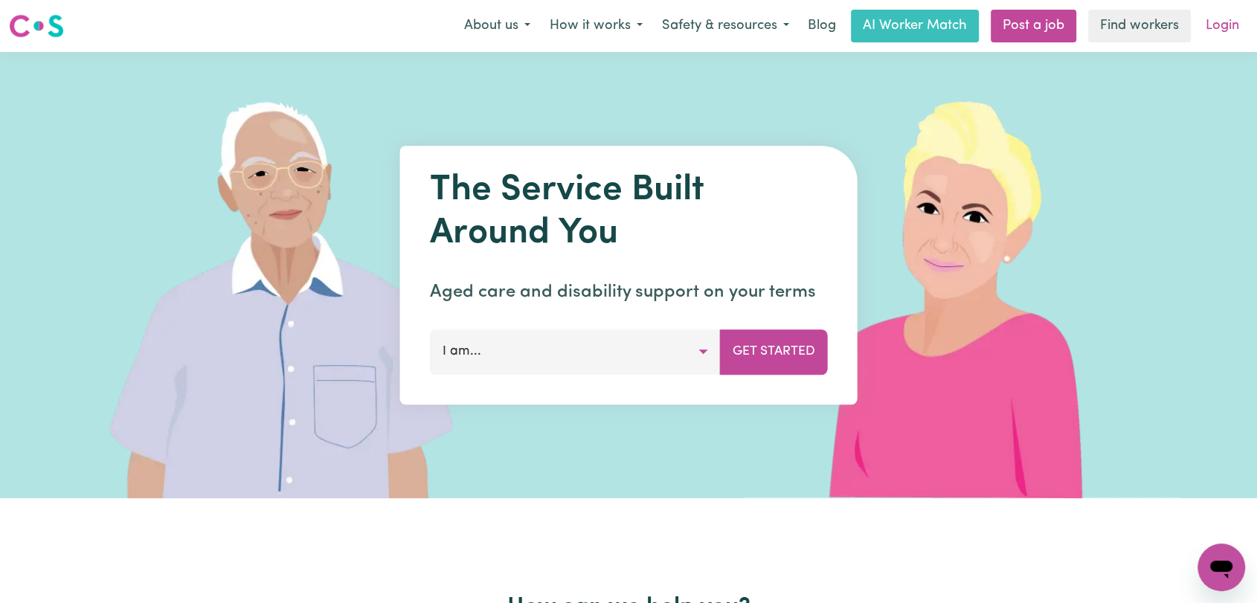
click at [1231, 31] on link "Login" at bounding box center [1222, 26] width 51 height 33
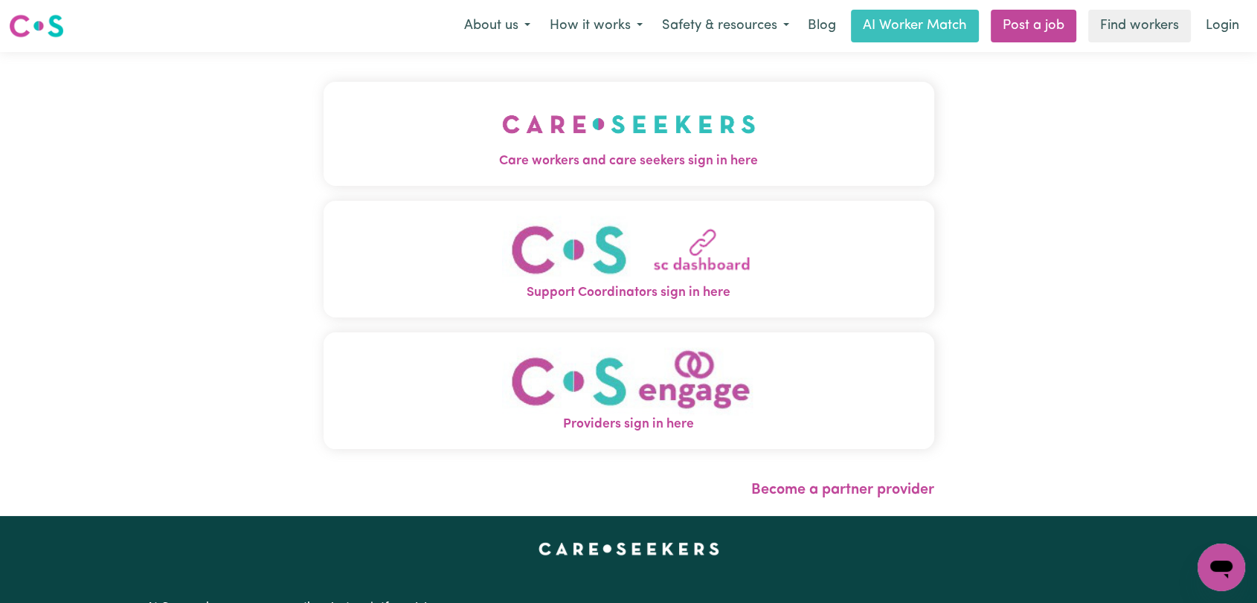
click at [640, 125] on img "Care workers and care seekers sign in here" at bounding box center [629, 124] width 254 height 55
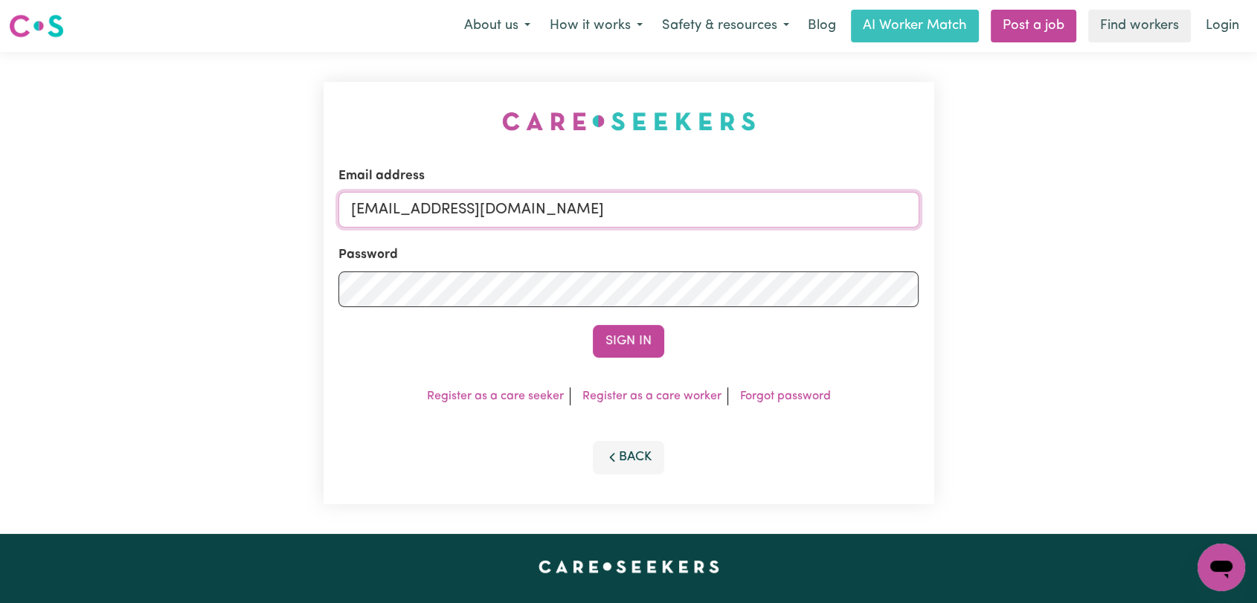
click at [703, 207] on input "[EMAIL_ADDRESS][DOMAIN_NAME]" at bounding box center [628, 210] width 581 height 36
drag, startPoint x: 425, startPoint y: 210, endPoint x: 667, endPoint y: 226, distance: 242.2
click at [663, 228] on input "Superuser~[EMAIL_ADDRESS][DOMAIN_NAME]" at bounding box center [628, 210] width 581 height 36
type input "Superuser~[EMAIL_ADDRESS][DOMAIN_NAME]"
click at [624, 335] on button "Sign In" at bounding box center [628, 341] width 71 height 33
